Goal: Information Seeking & Learning: Check status

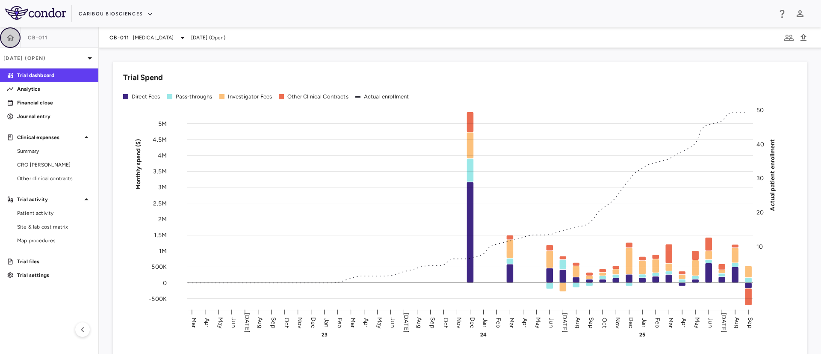
click at [5, 43] on button "button" at bounding box center [10, 37] width 21 height 21
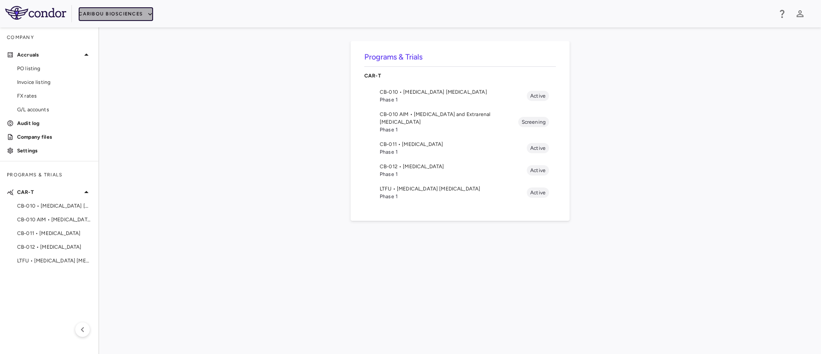
click at [144, 10] on button "Caribou Biosciences" at bounding box center [116, 14] width 74 height 14
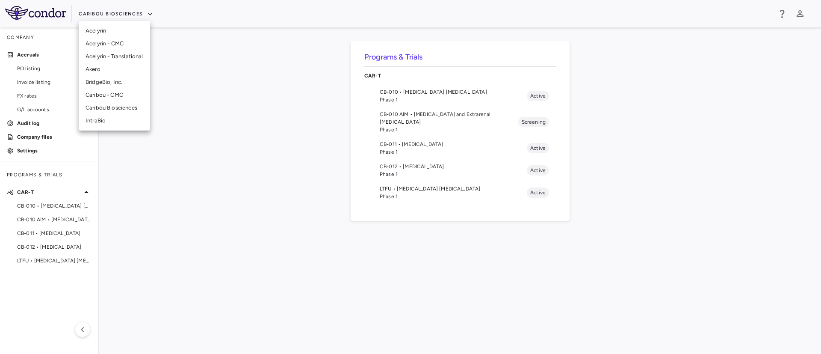
click at [112, 80] on li "BridgeBio, Inc." at bounding box center [114, 82] width 71 height 13
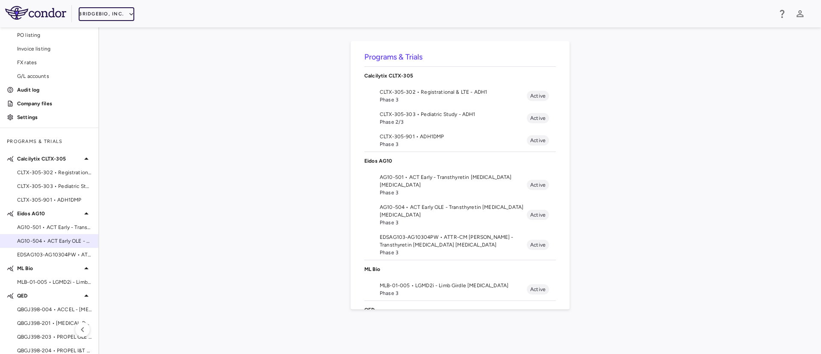
scroll to position [34, 0]
click at [50, 251] on span "EDSAG103-AG10304PW • ATTR-CM [PERSON_NAME] - Transthyretin [MEDICAL_DATA] [MEDI…" at bounding box center [54, 254] width 74 height 8
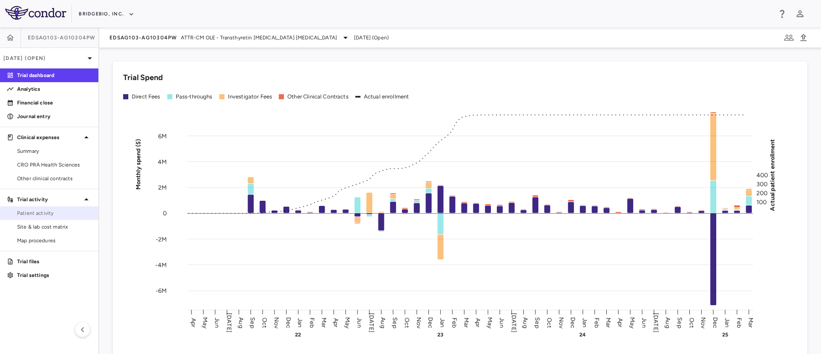
click at [46, 216] on span "Patient activity" at bounding box center [54, 213] width 74 height 8
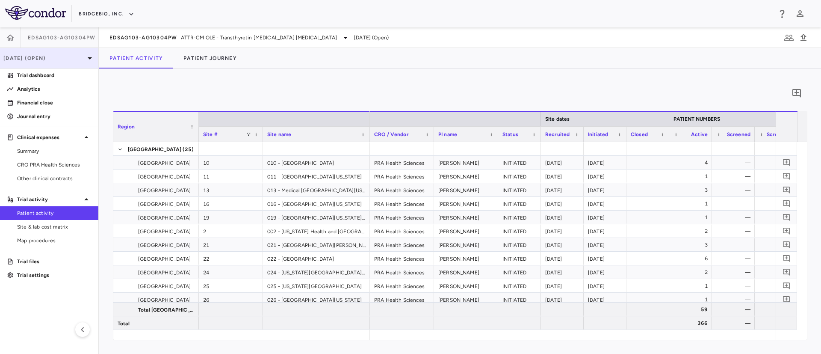
click at [83, 58] on p "[DATE] (Open)" at bounding box center [43, 58] width 81 height 8
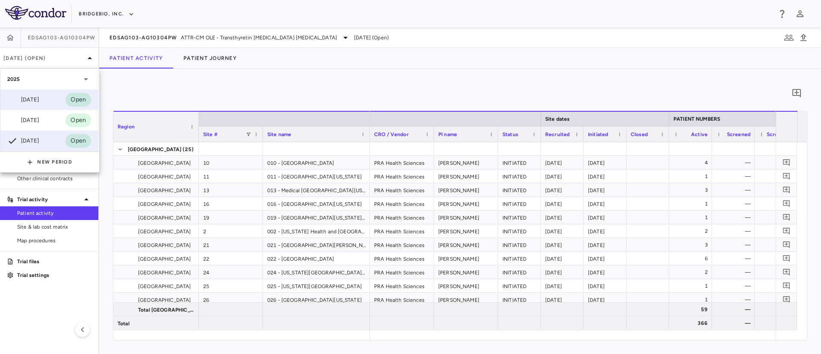
click at [26, 98] on div "[DATE]" at bounding box center [23, 100] width 32 height 10
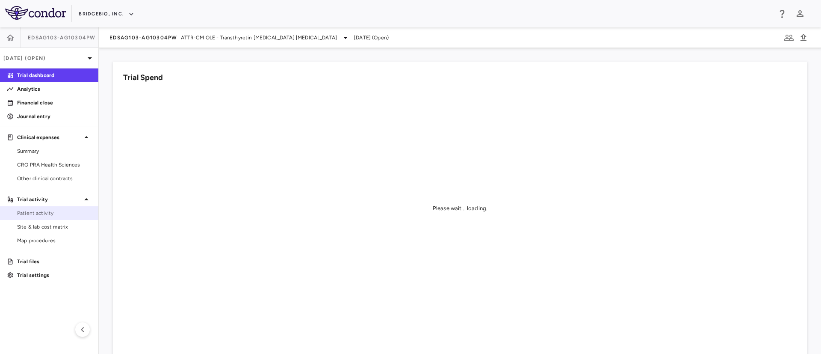
click at [39, 210] on span "Patient activity" at bounding box center [54, 213] width 74 height 8
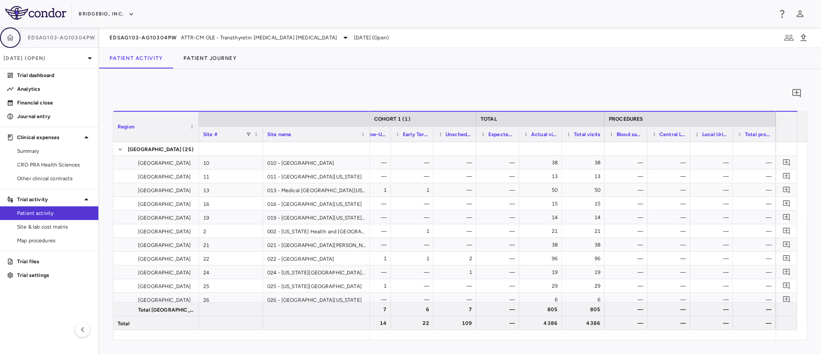
click at [12, 33] on icon "button" at bounding box center [10, 37] width 9 height 9
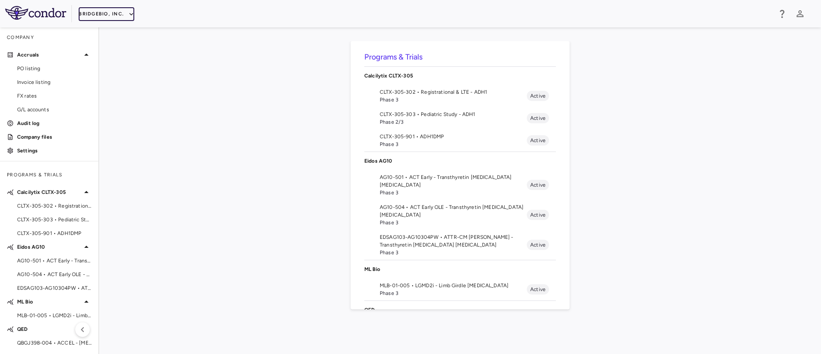
click at [121, 12] on button "BridgeBio, Inc." at bounding box center [107, 14] width 56 height 14
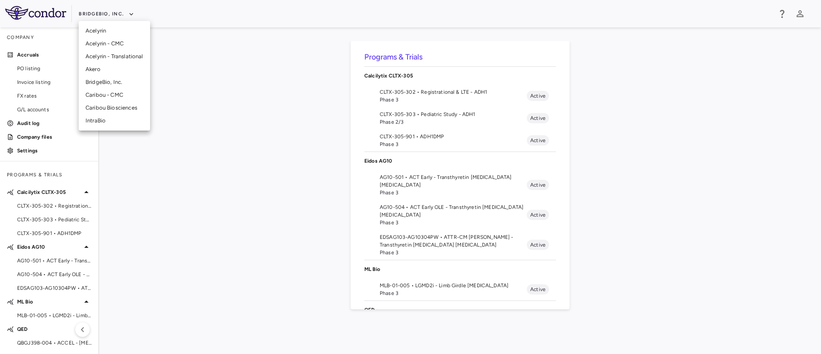
click at [112, 107] on li "Caribou Biosciences" at bounding box center [114, 107] width 71 height 13
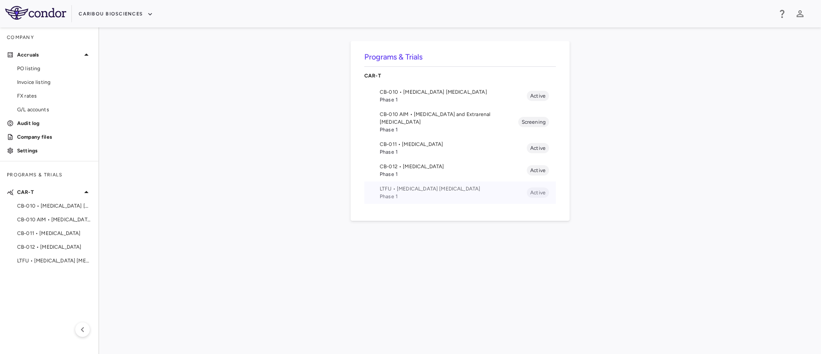
click at [395, 193] on span "Phase 1" at bounding box center [453, 197] width 147 height 8
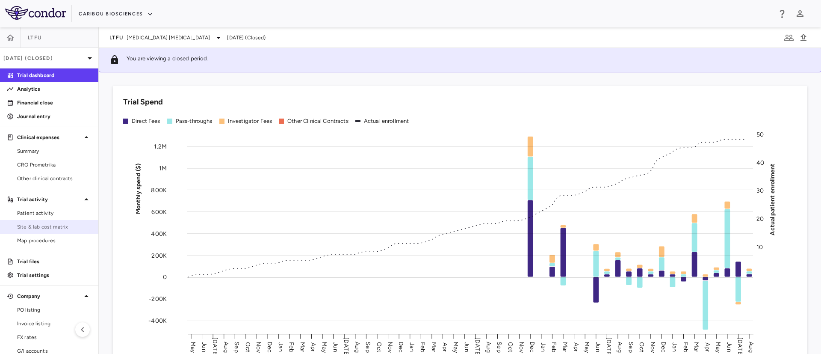
click at [38, 223] on span "Site & lab cost matrix" at bounding box center [54, 227] width 74 height 8
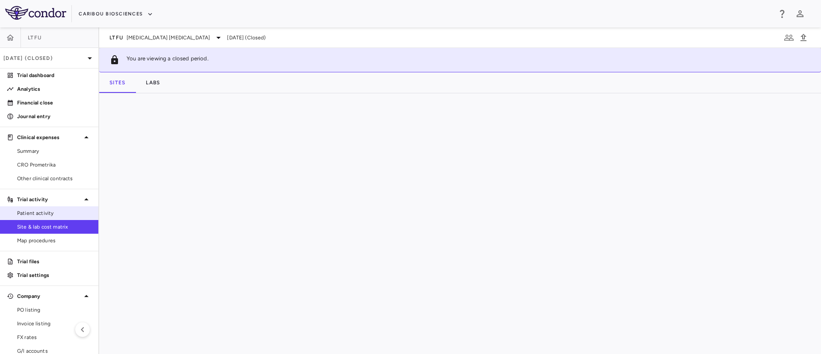
click at [26, 213] on span "Patient activity" at bounding box center [54, 213] width 74 height 8
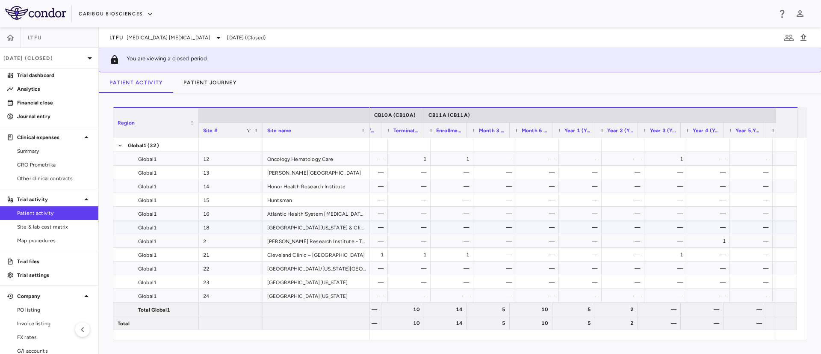
scroll to position [0, 966]
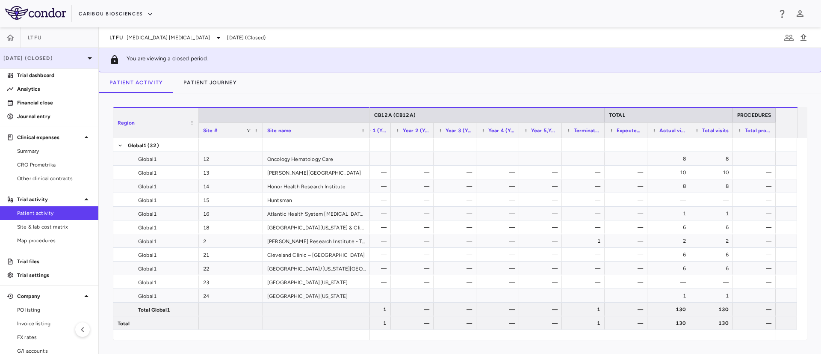
click at [85, 54] on icon at bounding box center [90, 58] width 10 height 10
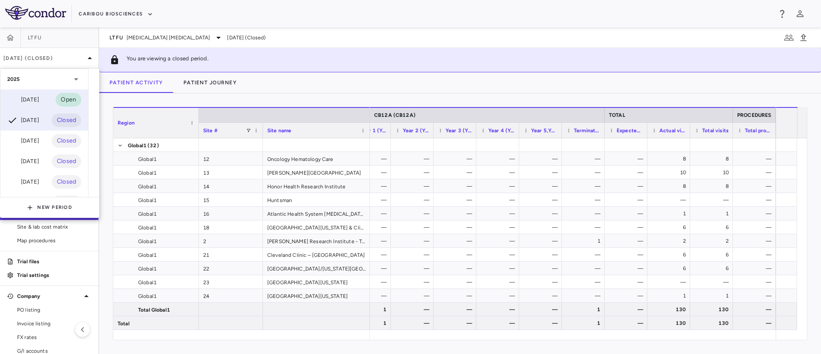
click at [30, 101] on div "[DATE]" at bounding box center [23, 100] width 32 height 10
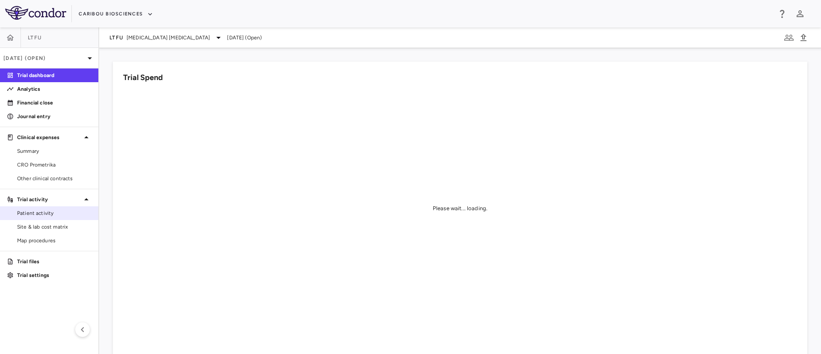
click at [36, 213] on span "Patient activity" at bounding box center [54, 213] width 74 height 8
